Goal: Task Accomplishment & Management: Manage account settings

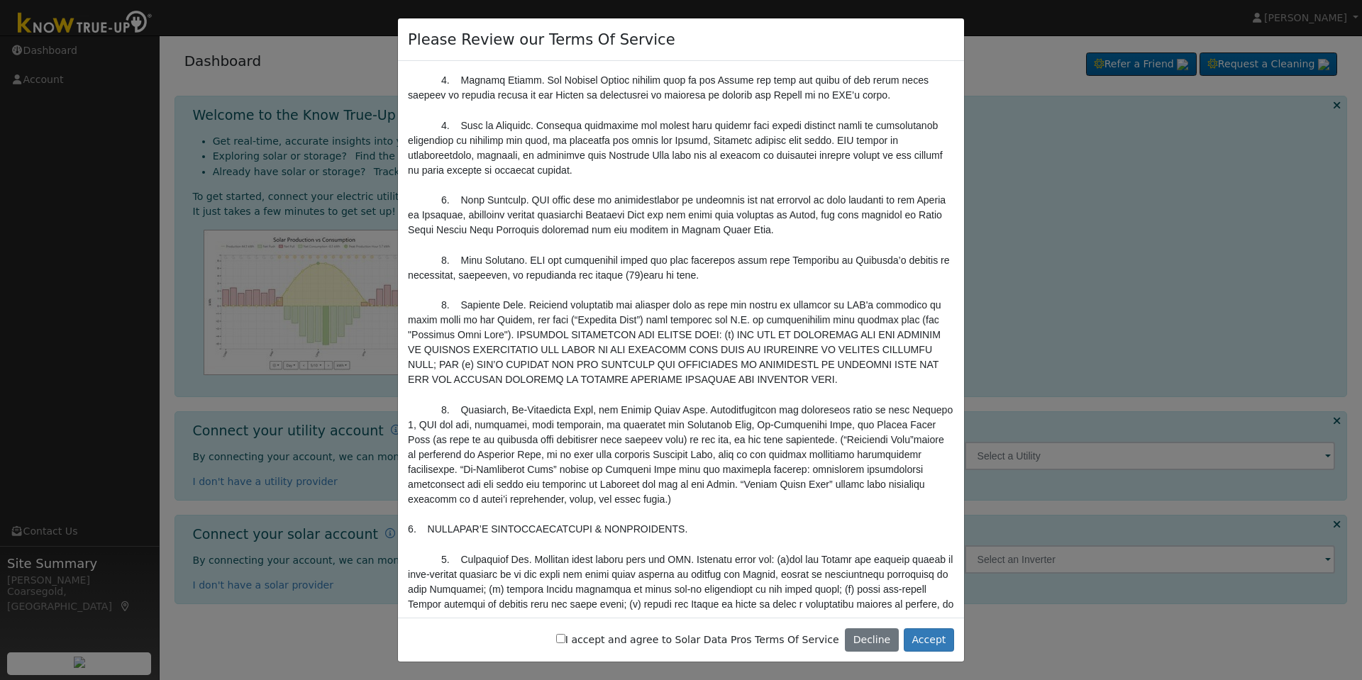
scroll to position [1047, 0]
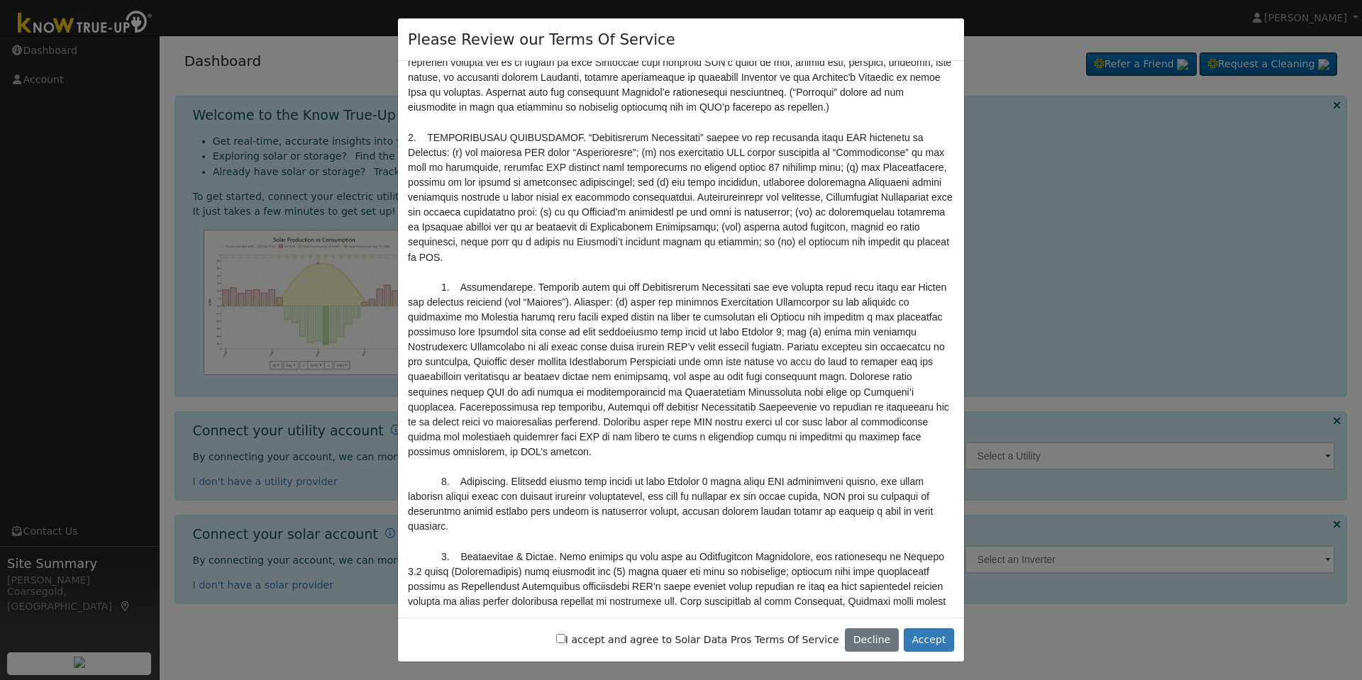
click at [614, 545] on pre at bounding box center [681, 684] width 546 height 5240
click at [652, 580] on pre at bounding box center [681, 684] width 546 height 5240
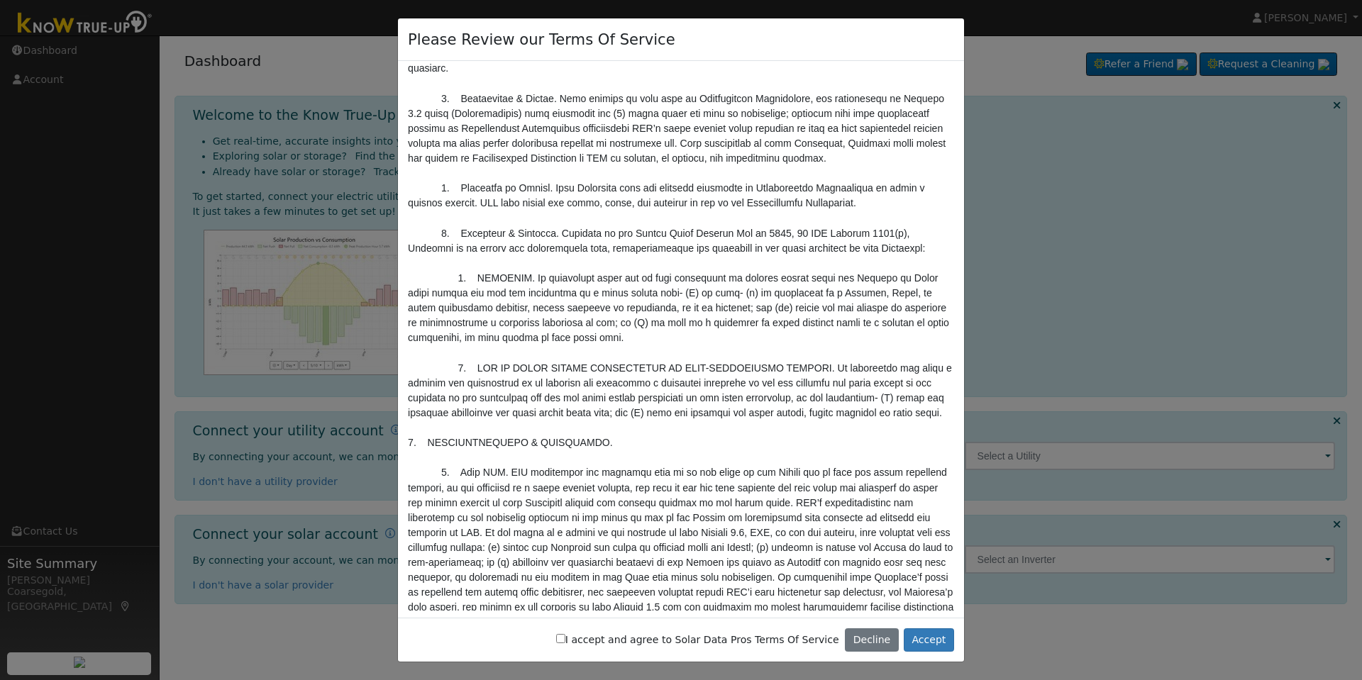
scroll to position [2487, 0]
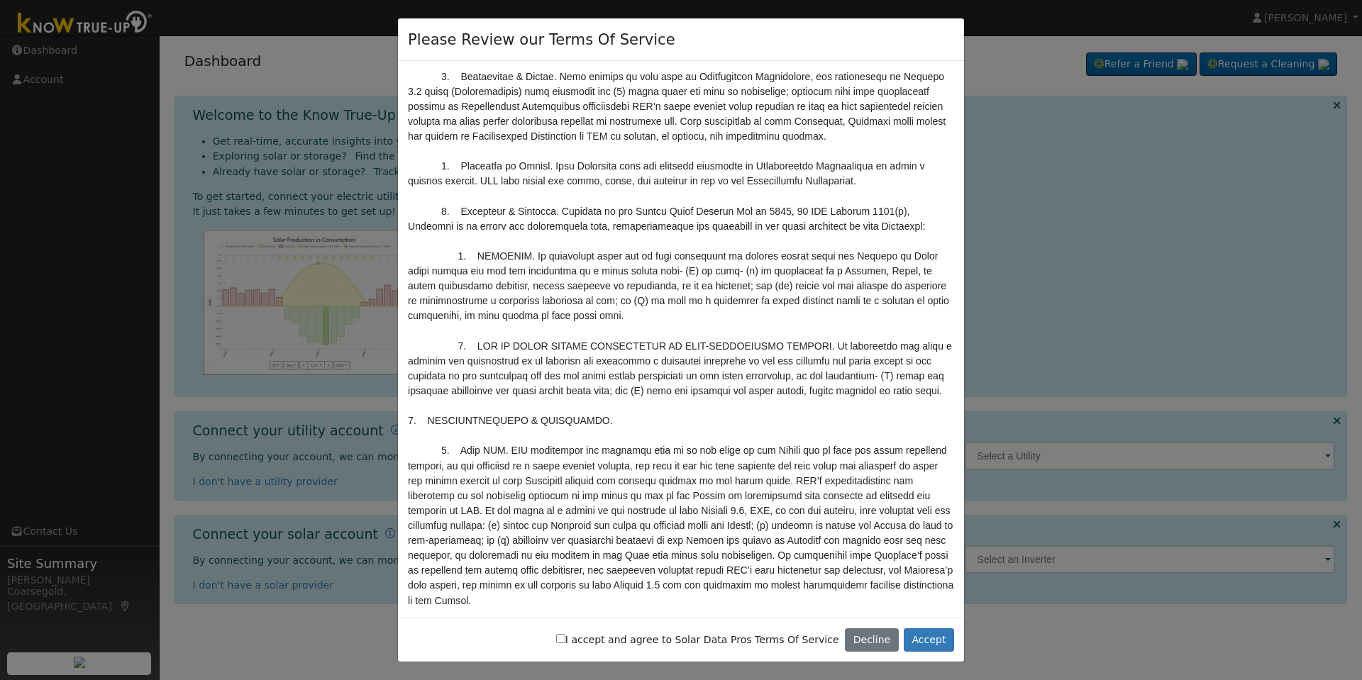
click at [653, 331] on pre at bounding box center [681, 204] width 546 height 5240
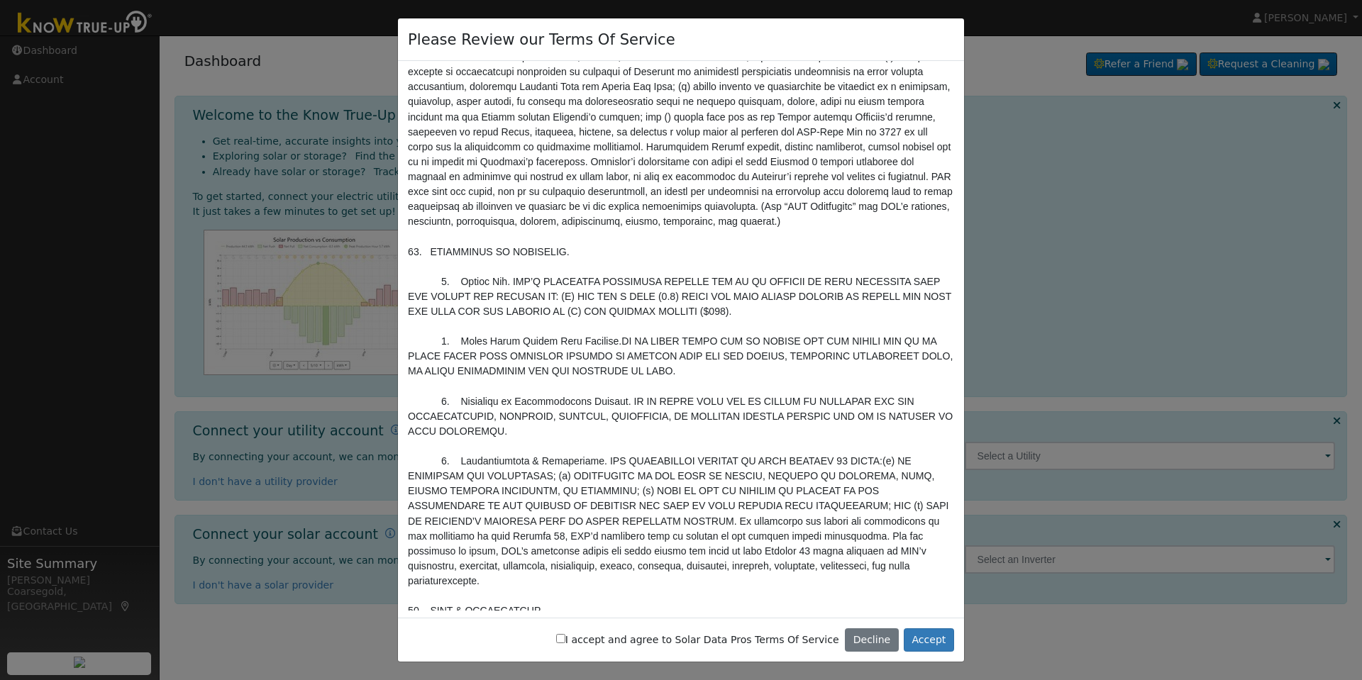
scroll to position [3448, 0]
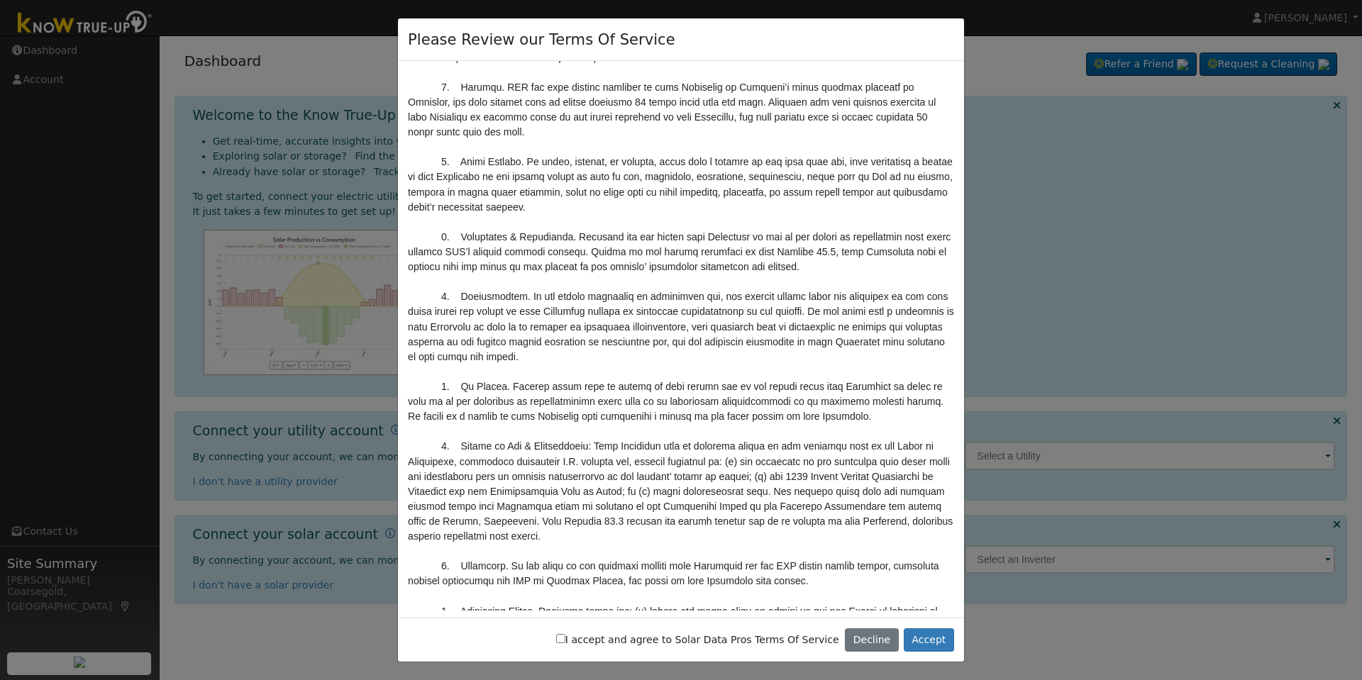
scroll to position [4646, 0]
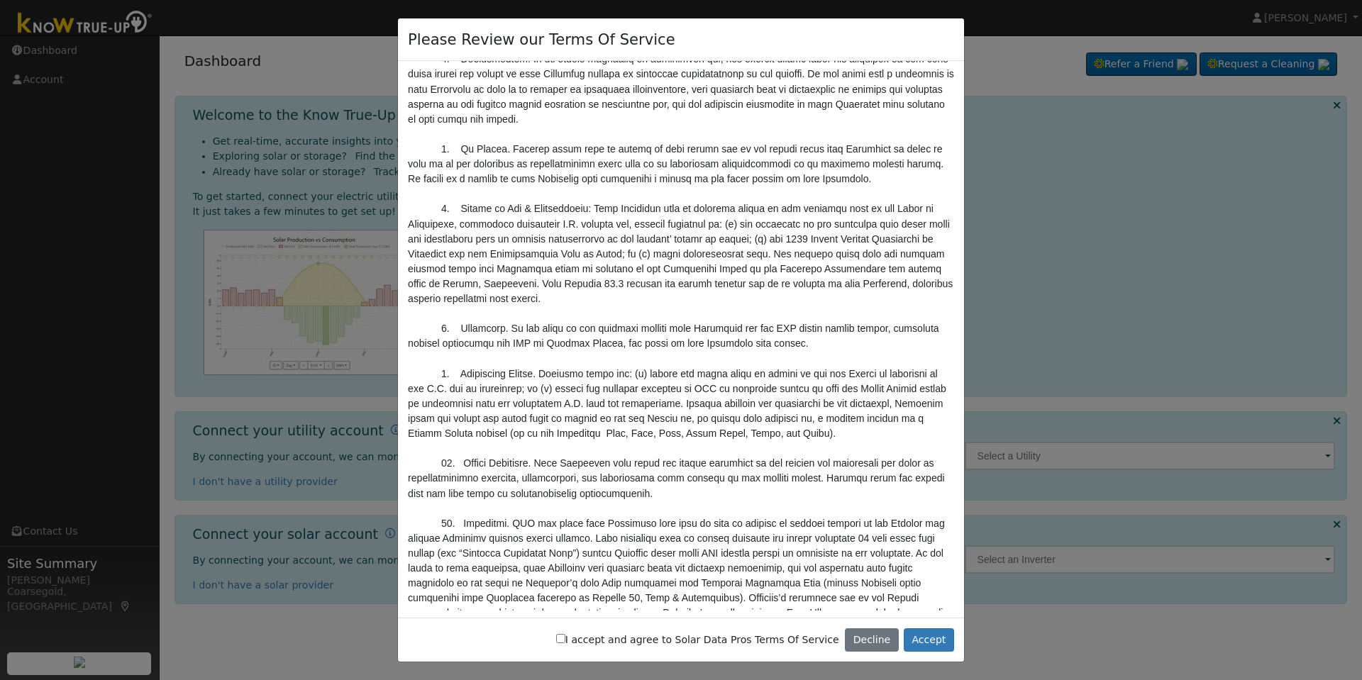
click at [565, 640] on input "I accept and agree to Solar Data Pros Terms Of Service" at bounding box center [560, 638] width 9 height 9
checkbox input "true"
click at [933, 637] on button "Accept" at bounding box center [929, 640] width 50 height 24
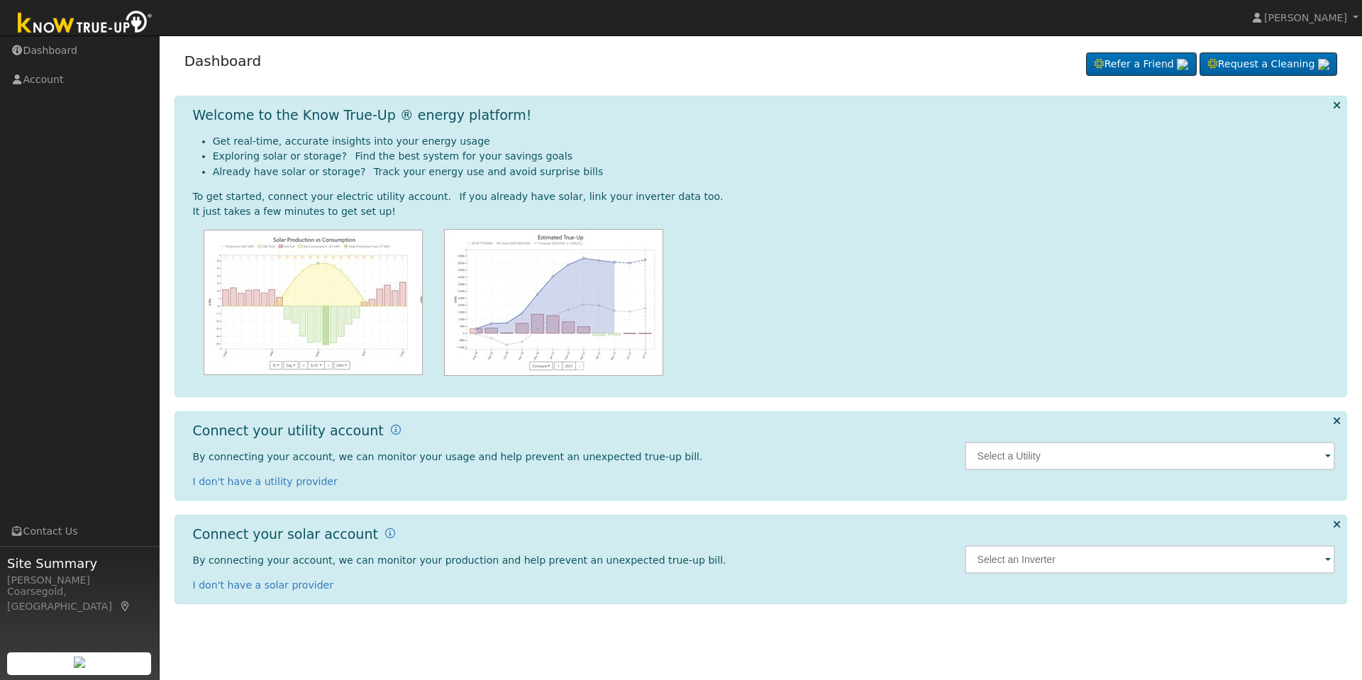
click at [933, 636] on div "Please Review our Terms Of Service I accept and agree to Solar Data Pros Terms …" at bounding box center [761, 357] width 1202 height 645
click at [1324, 455] on input "text" at bounding box center [1150, 456] width 371 height 28
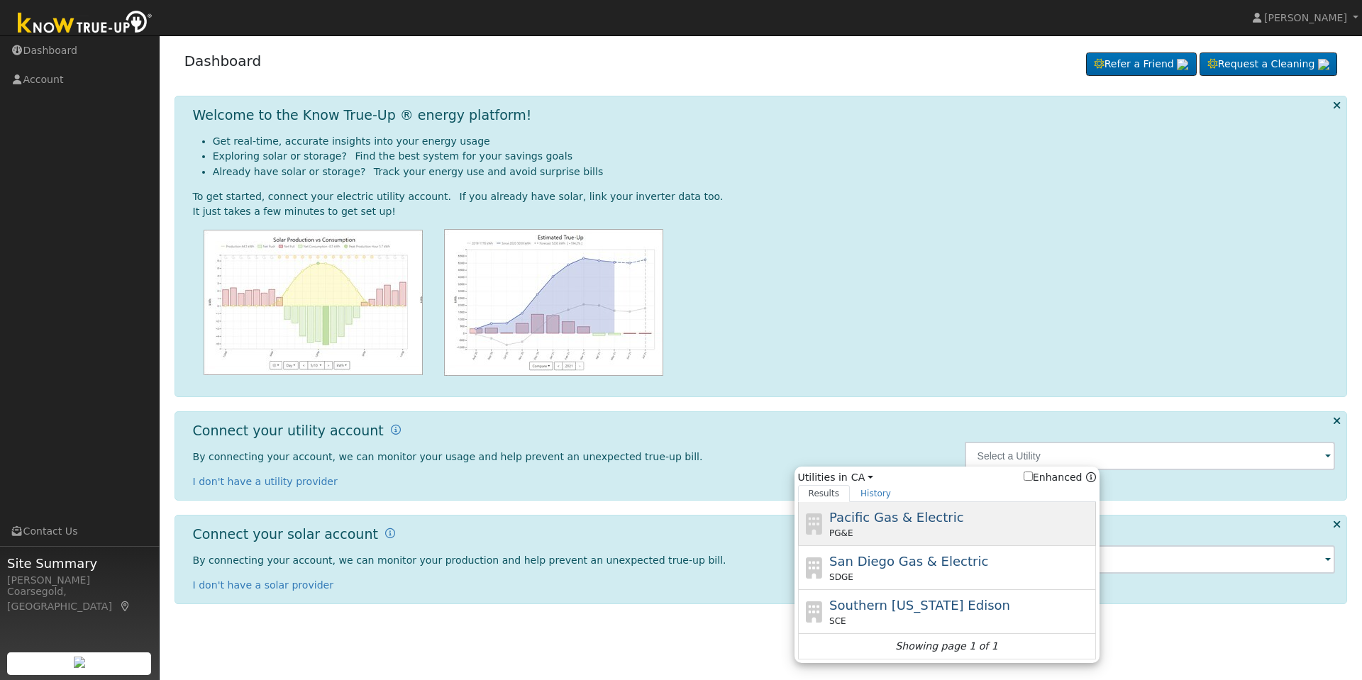
click at [976, 520] on div "Pacific Gas & Electric PG&E" at bounding box center [960, 524] width 263 height 32
type input "PG&E"
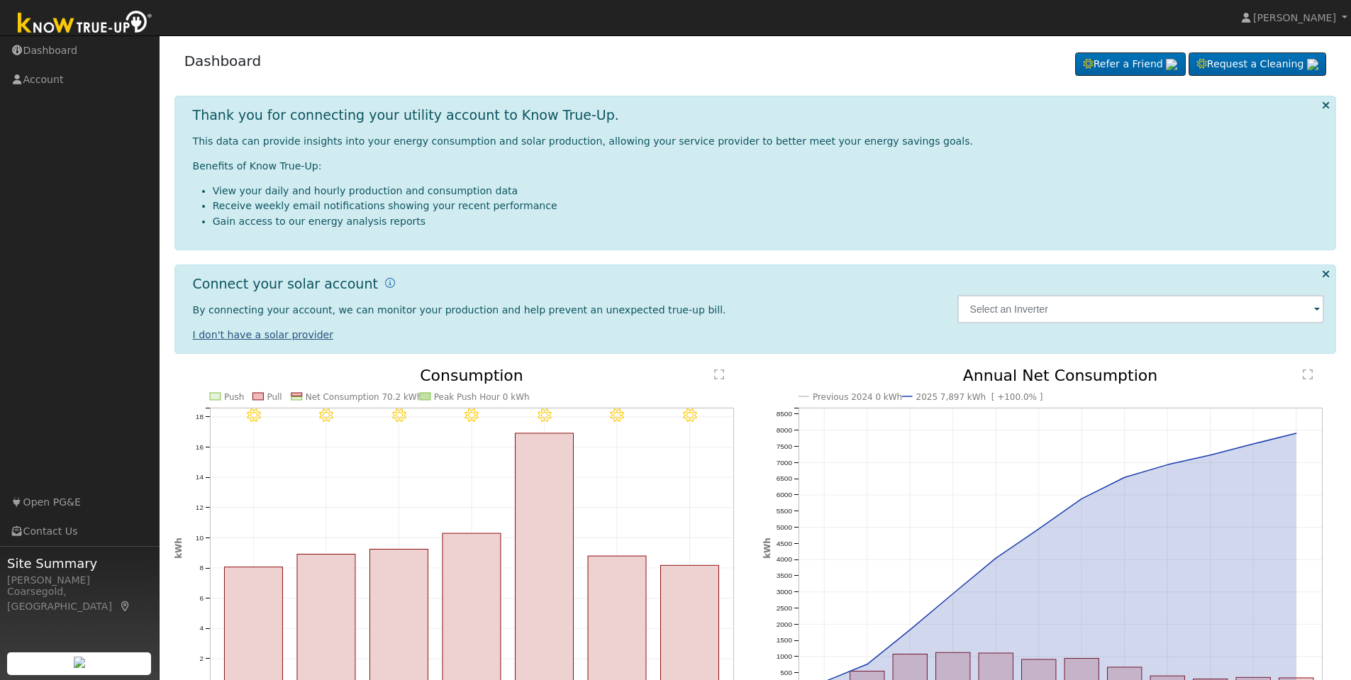
click at [272, 333] on link "I don't have a solar provider" at bounding box center [263, 334] width 141 height 11
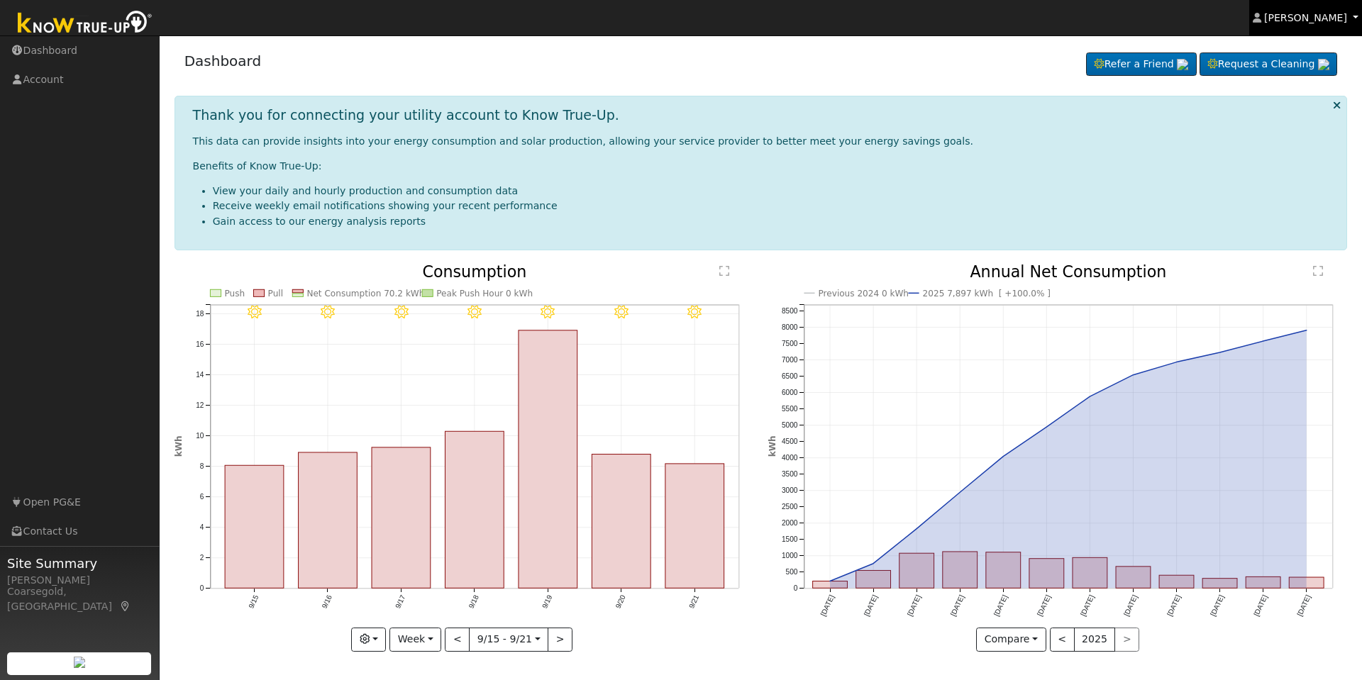
click at [1355, 15] on link "[PERSON_NAME]" at bounding box center [1305, 17] width 113 height 35
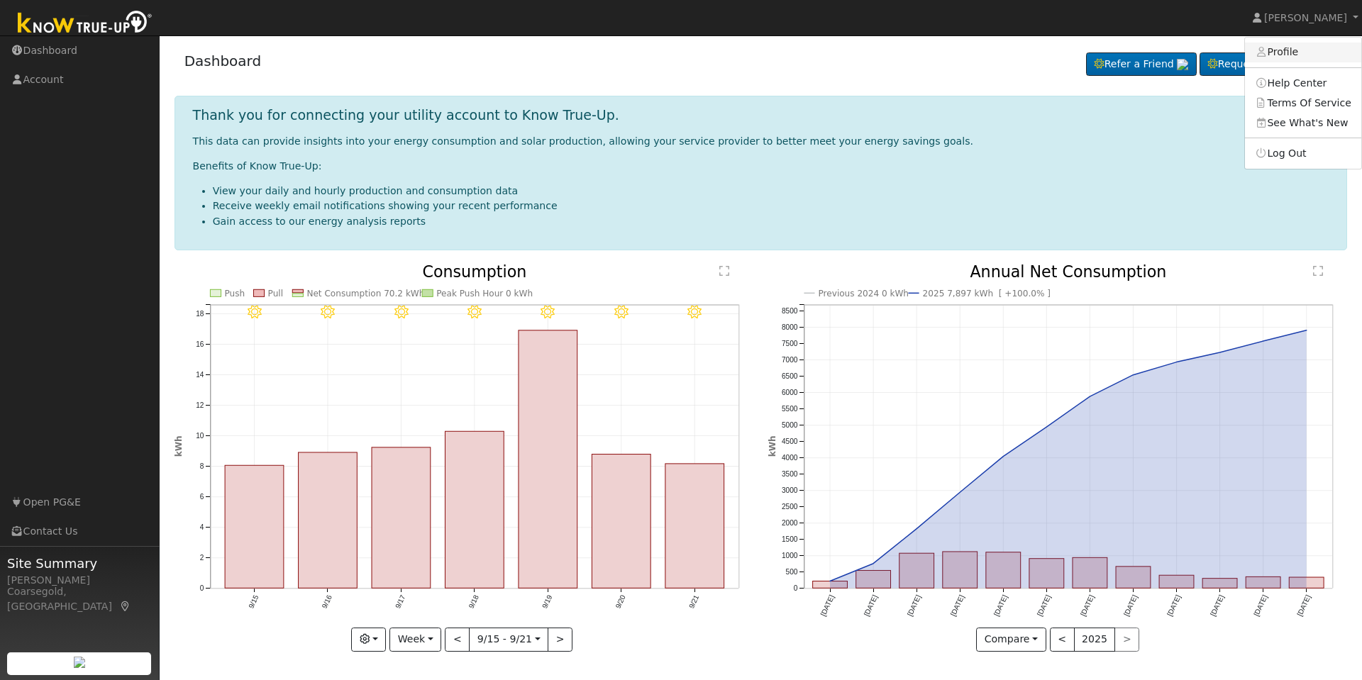
click at [1292, 47] on link "Profile" at bounding box center [1303, 53] width 116 height 20
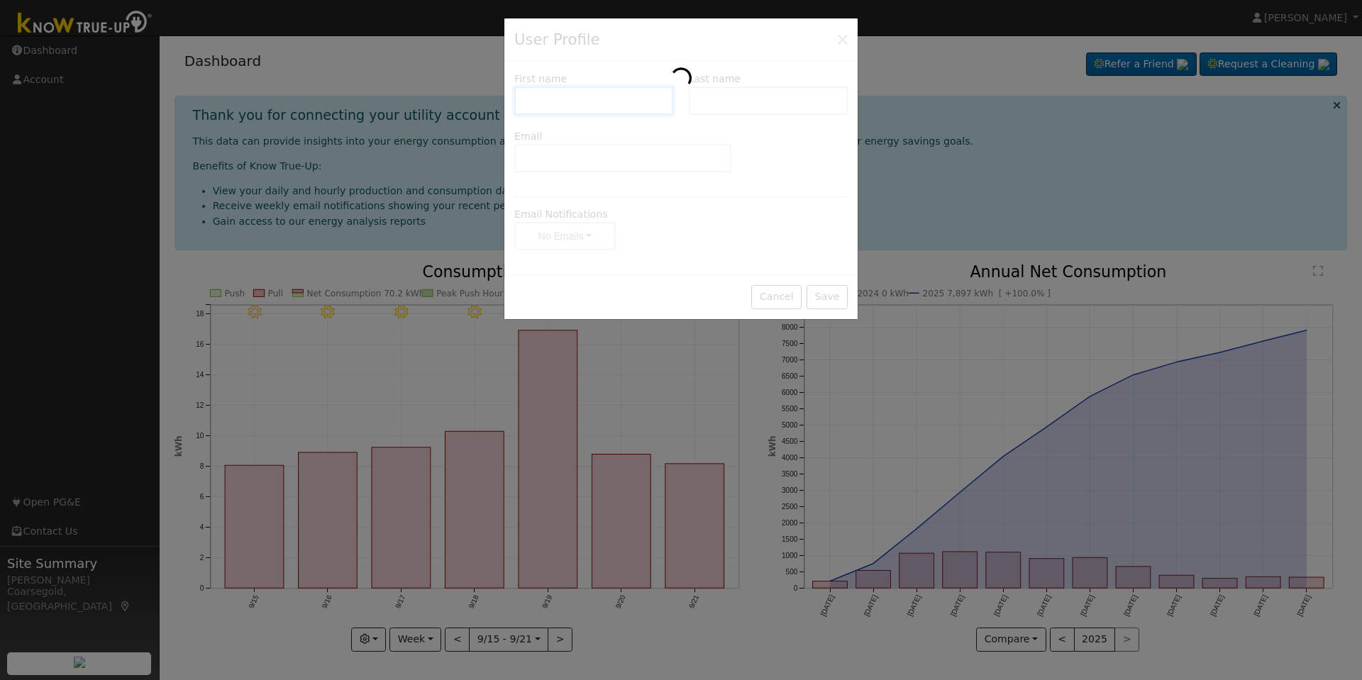
type input "Bruce"
type input "Tuggy"
type input "bruce.tuggy@gmail.com"
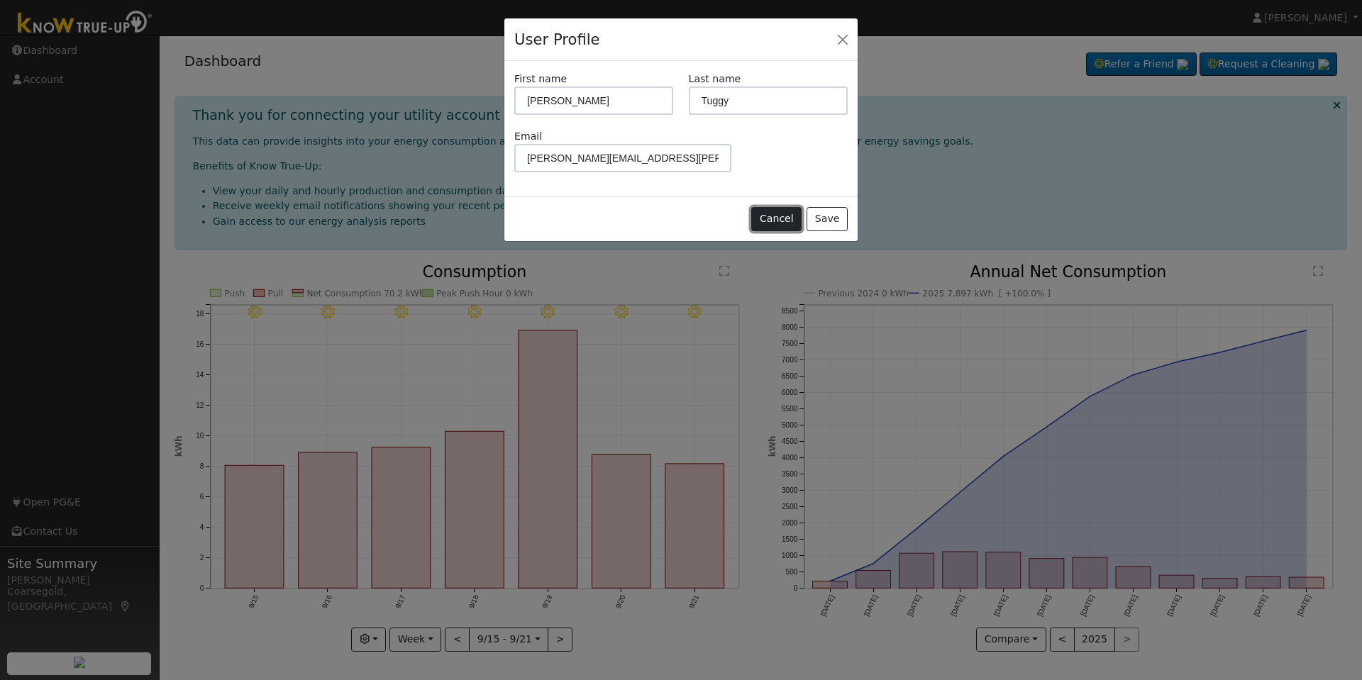
click at [779, 223] on button "Cancel" at bounding box center [776, 219] width 50 height 24
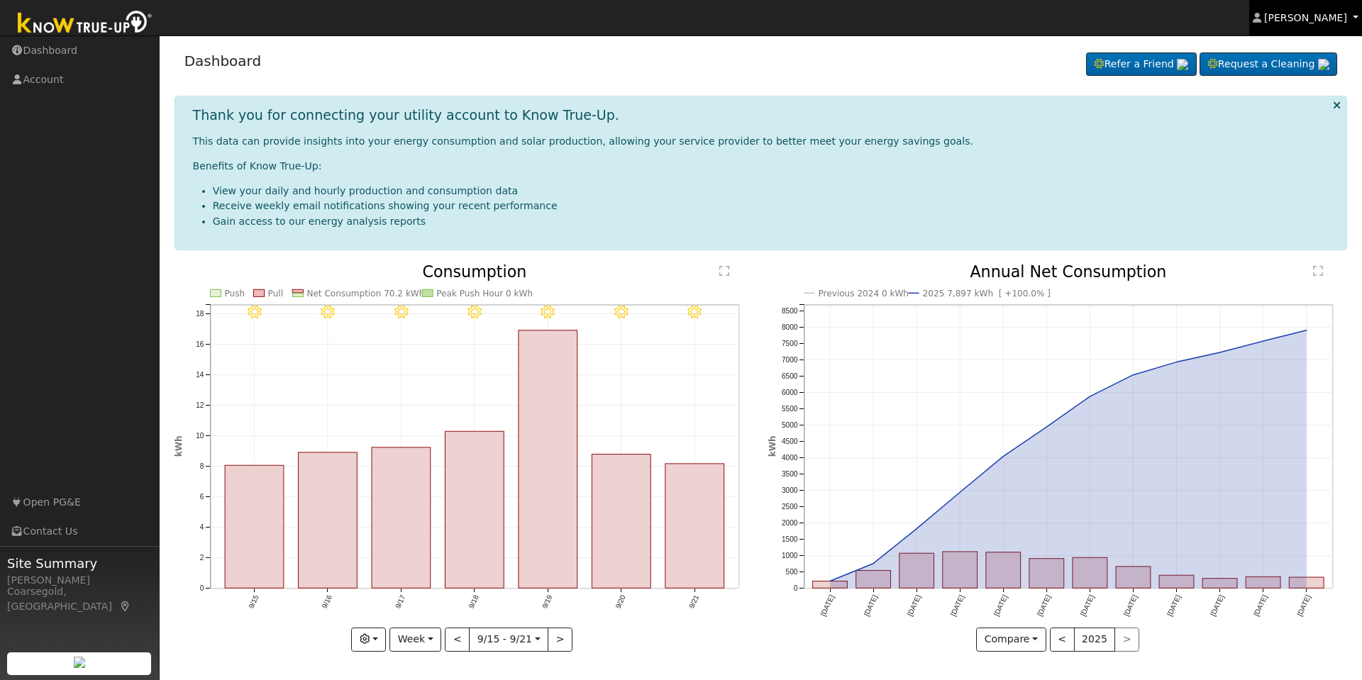
click at [1355, 11] on link "[PERSON_NAME]" at bounding box center [1305, 17] width 113 height 35
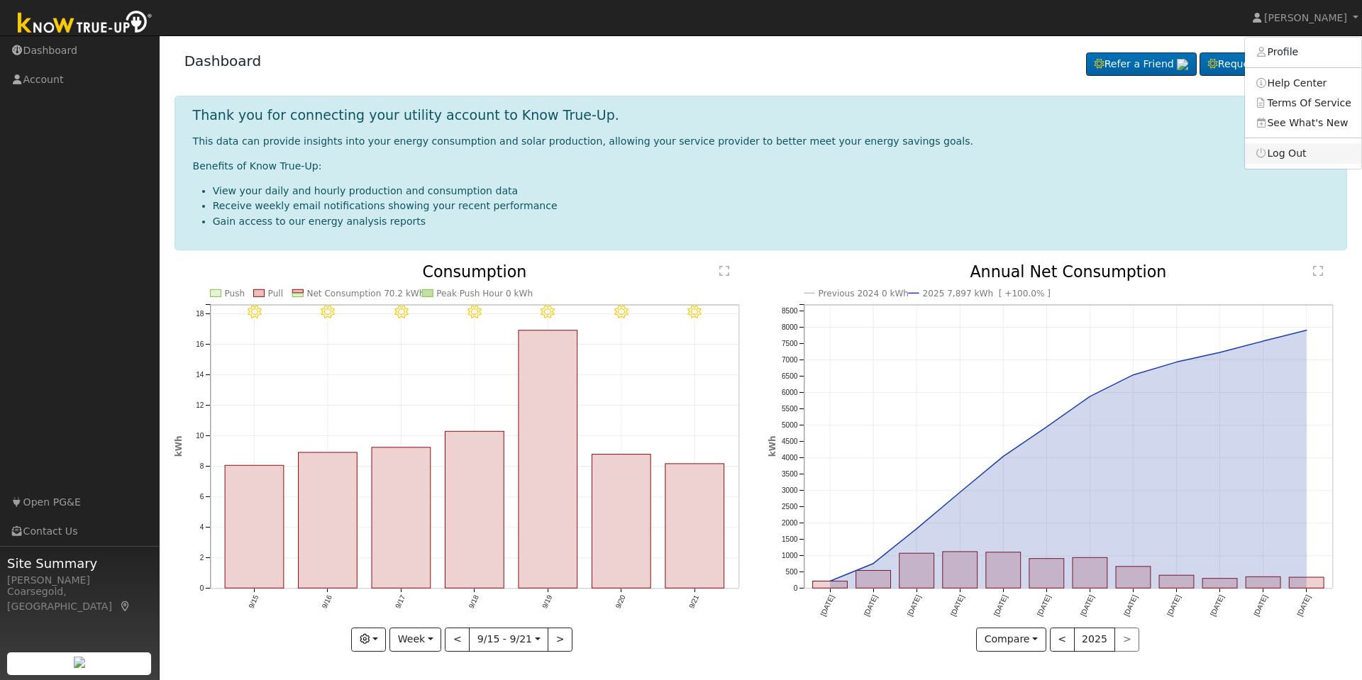
click at [1297, 148] on link "Log Out" at bounding box center [1303, 153] width 116 height 20
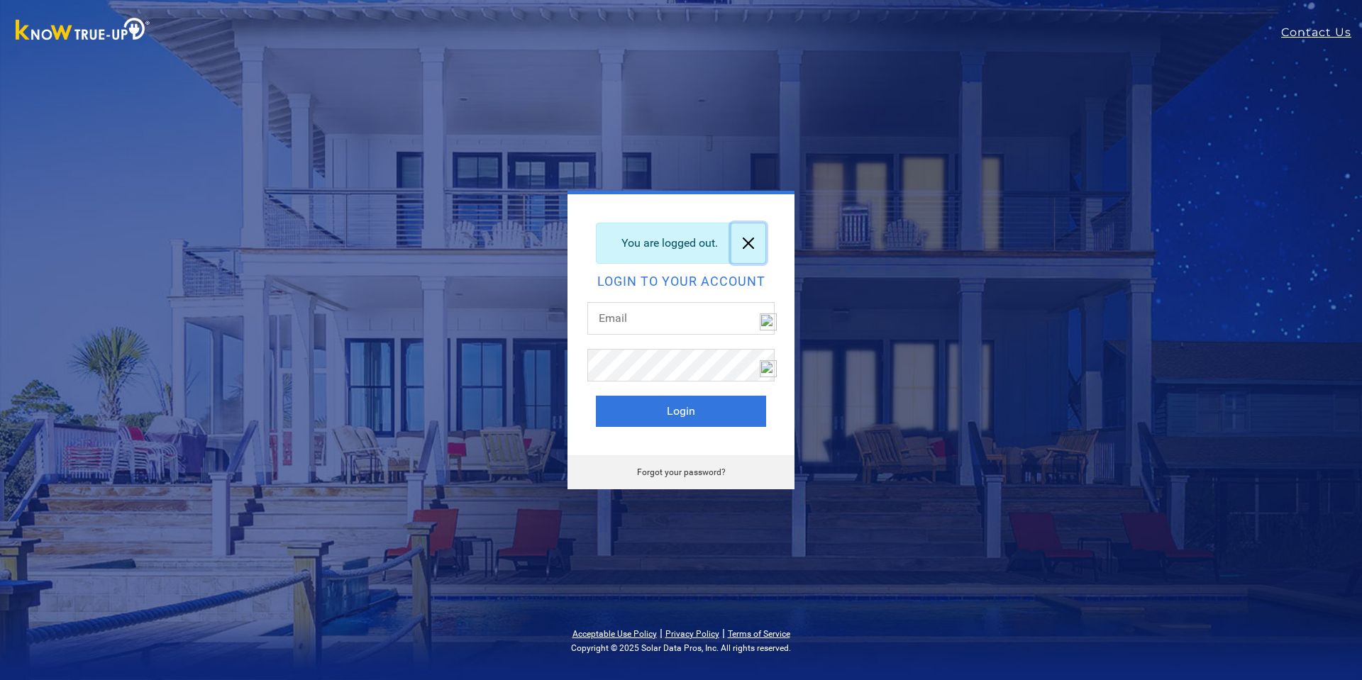
click at [748, 237] on link at bounding box center [748, 243] width 34 height 40
